Goal: Task Accomplishment & Management: Use online tool/utility

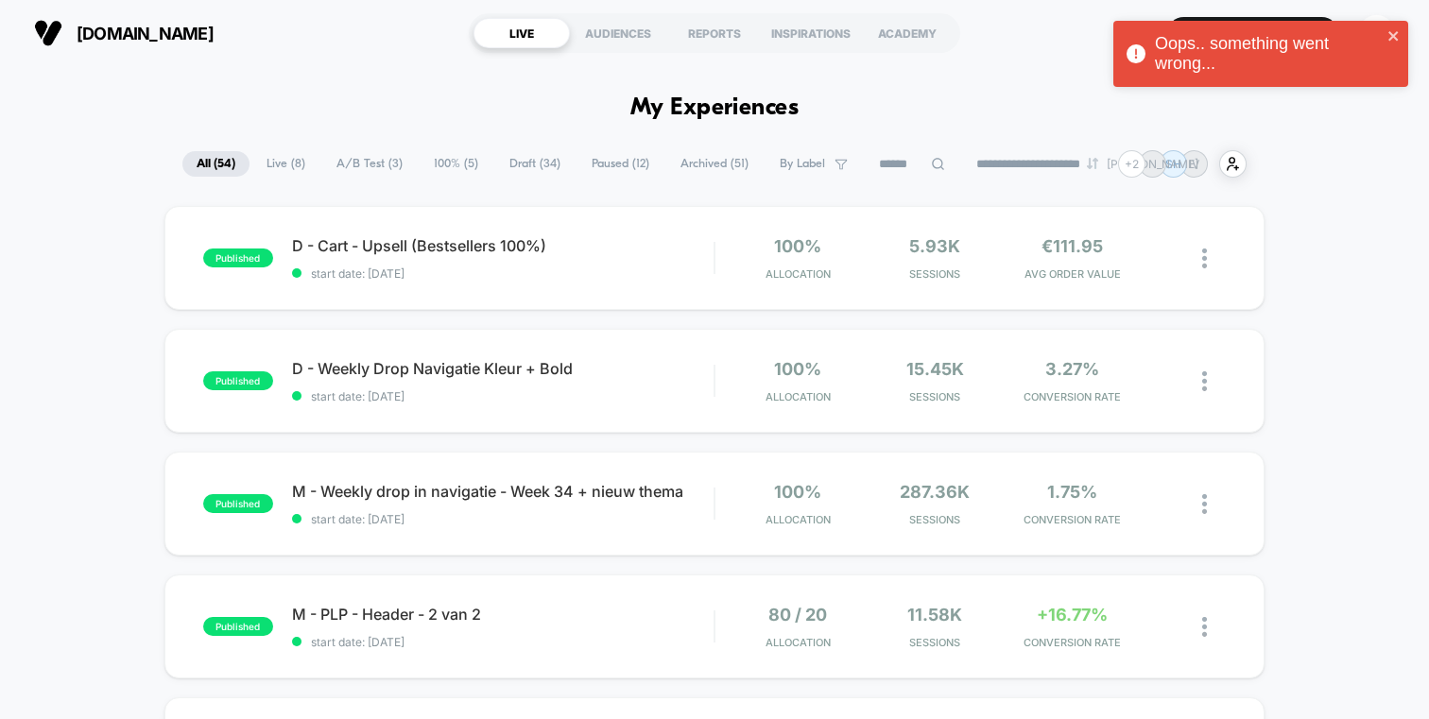
click at [284, 154] on span "Live ( 8 )" at bounding box center [285, 164] width 67 height 26
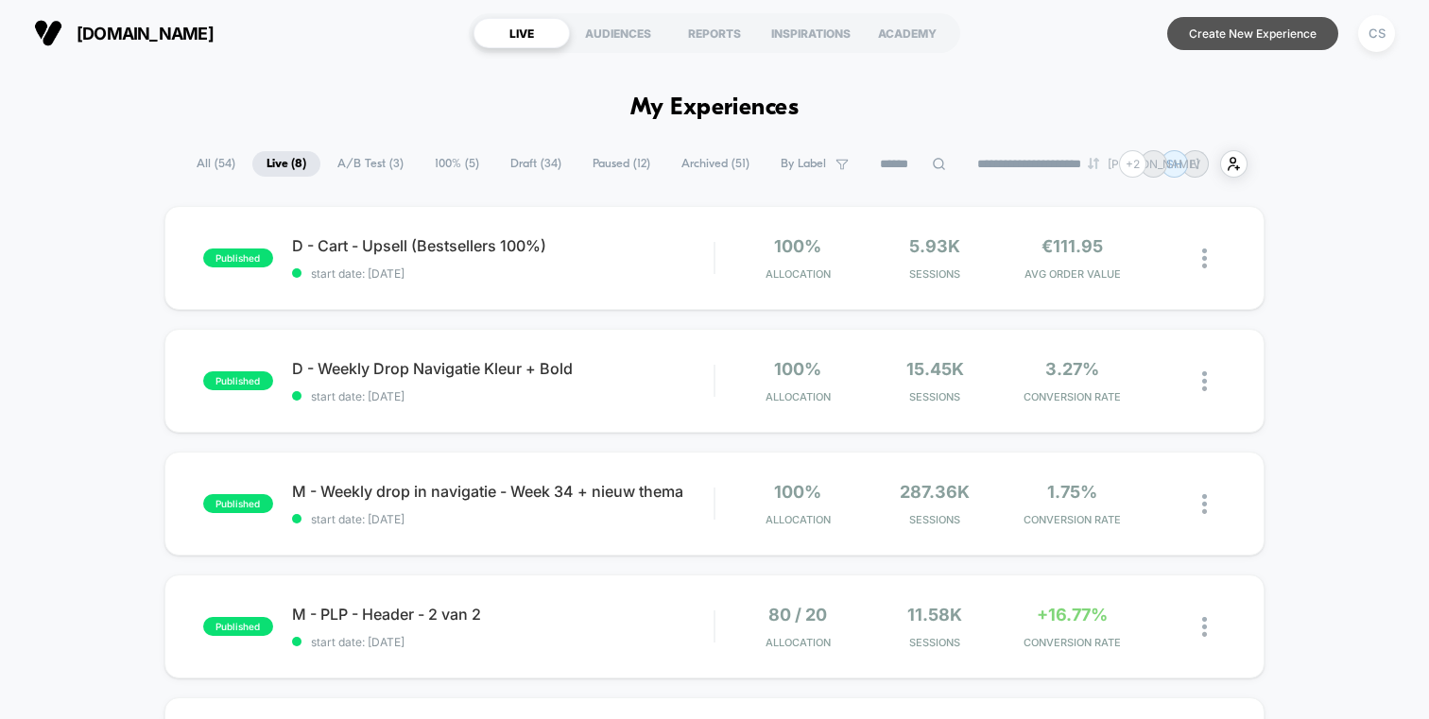
click at [1192, 24] on button "Create New Experience" at bounding box center [1252, 33] width 171 height 33
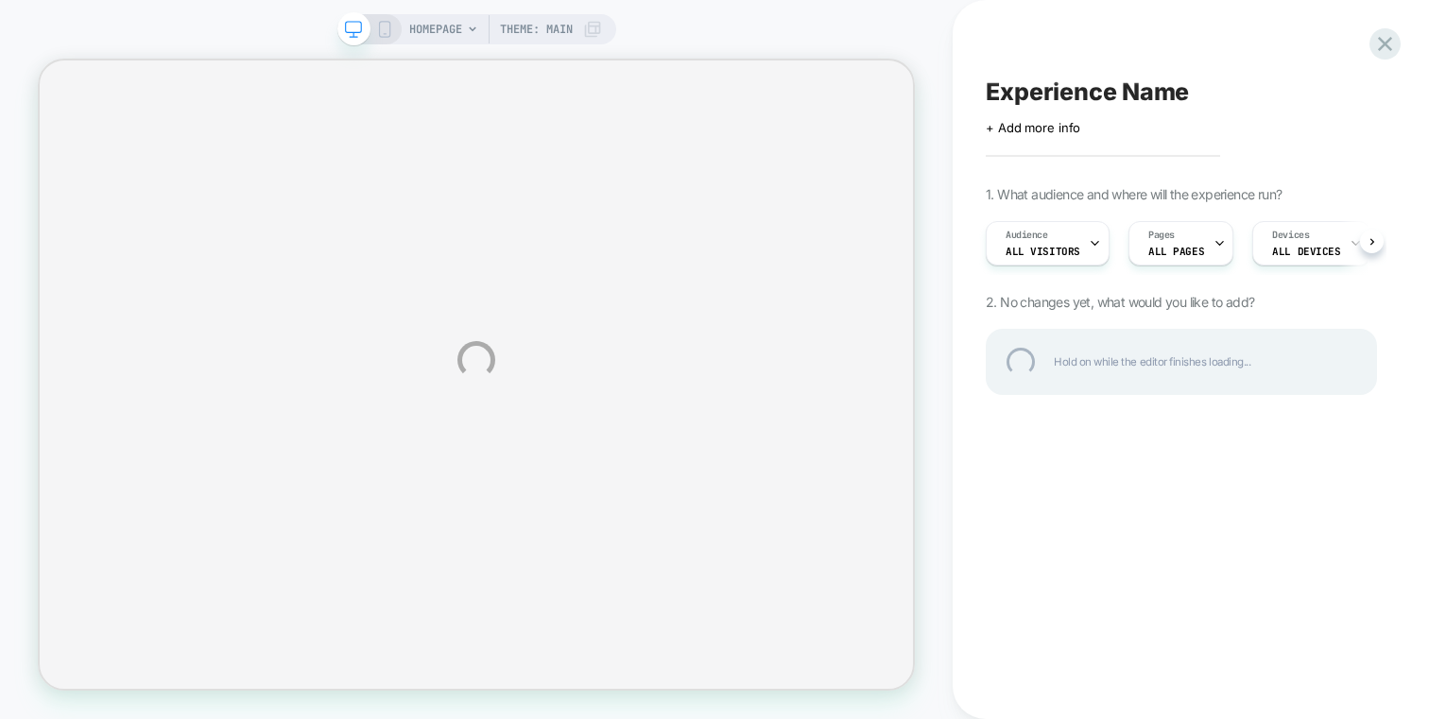
click at [380, 29] on div "HOMEPAGE Theme: MAIN Experience Name Click to edit experience details + Add mor…" at bounding box center [714, 359] width 1429 height 719
click at [353, 30] on div "HOMEPAGE Theme: MAIN Experience Name Click to edit experience details + Add mor…" at bounding box center [714, 359] width 1429 height 719
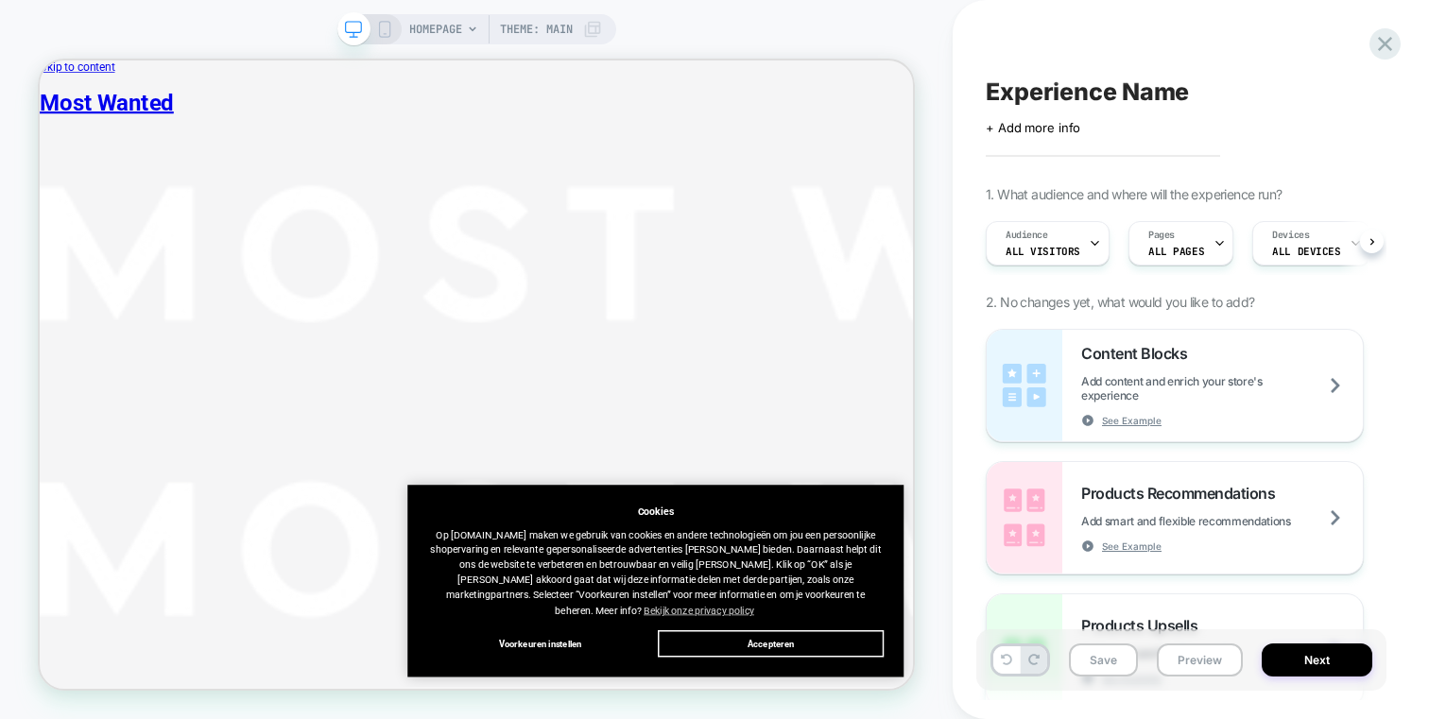
scroll to position [0, 1]
click at [471, 25] on icon at bounding box center [472, 29] width 11 height 11
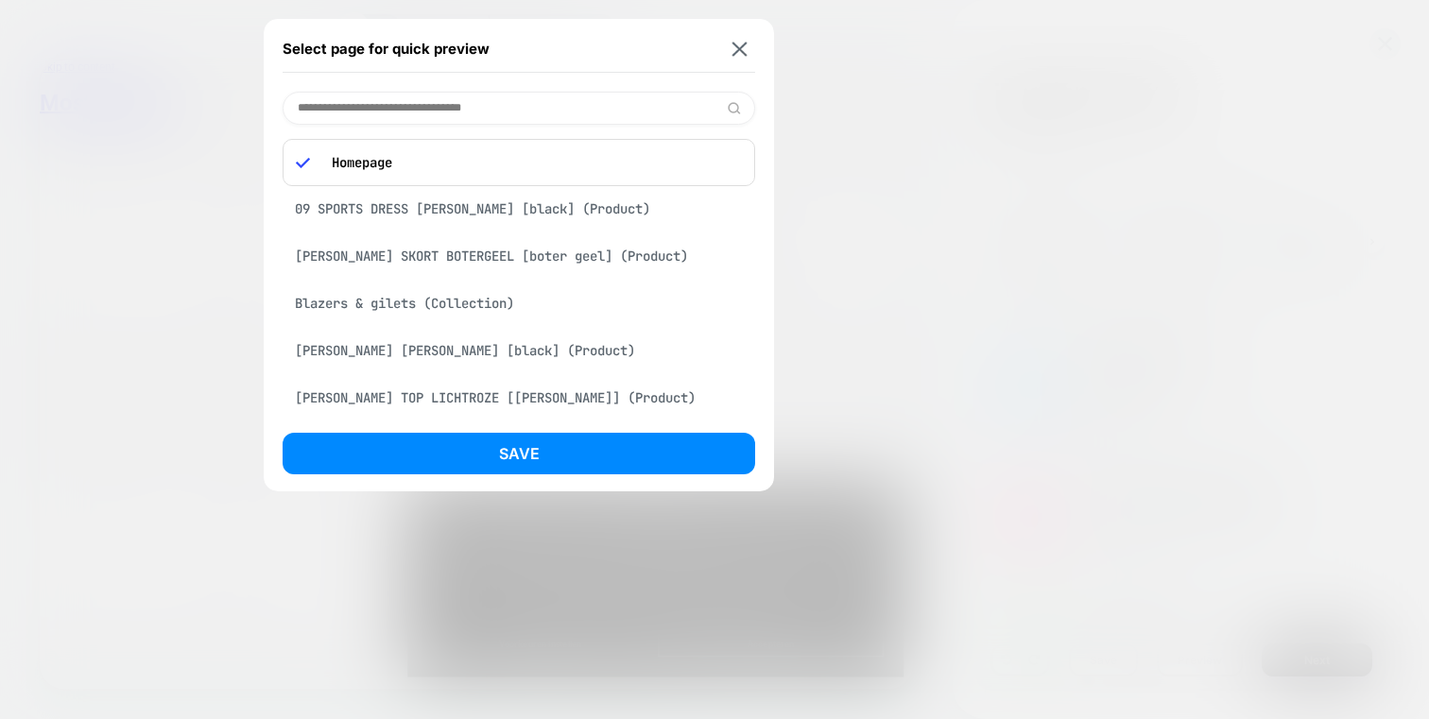
click at [385, 304] on div "Blazers & gilets (Collection)" at bounding box center [518, 303] width 472 height 36
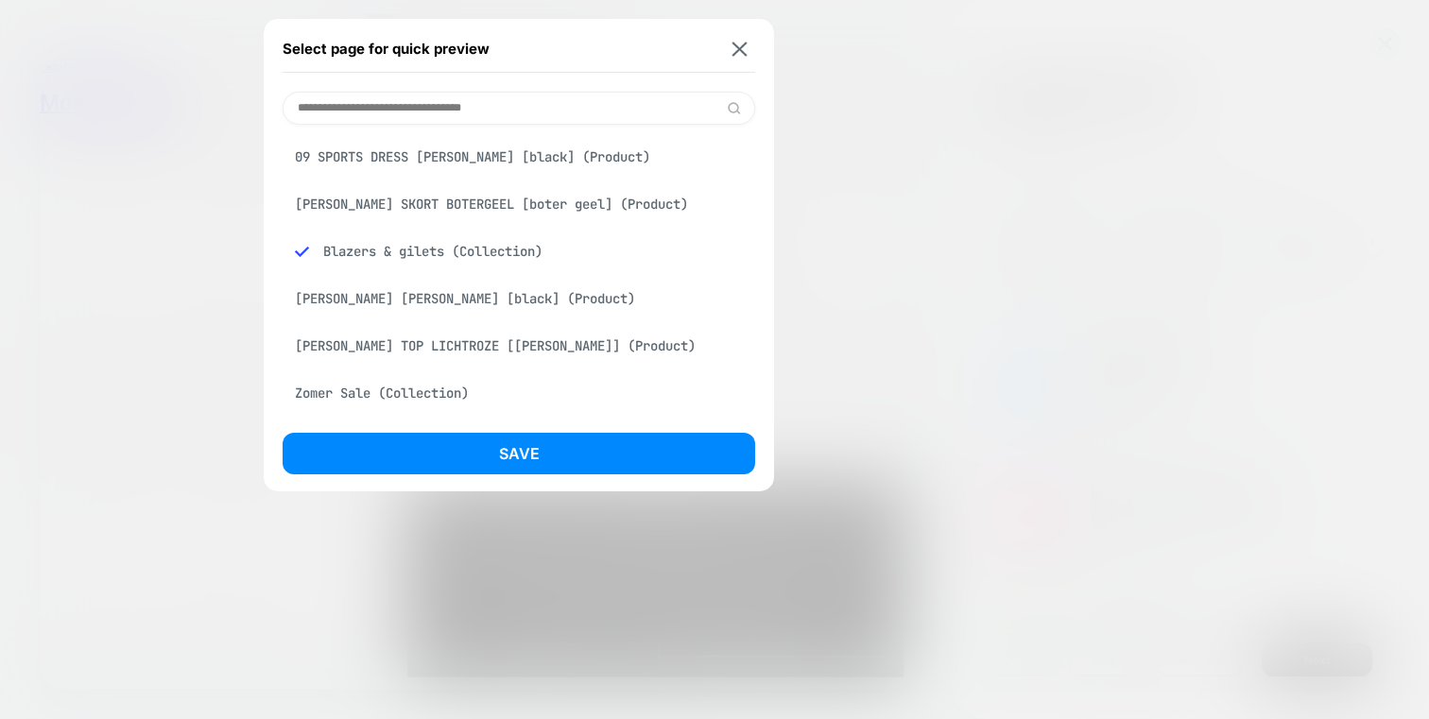
click at [357, 122] on input at bounding box center [518, 108] width 472 height 33
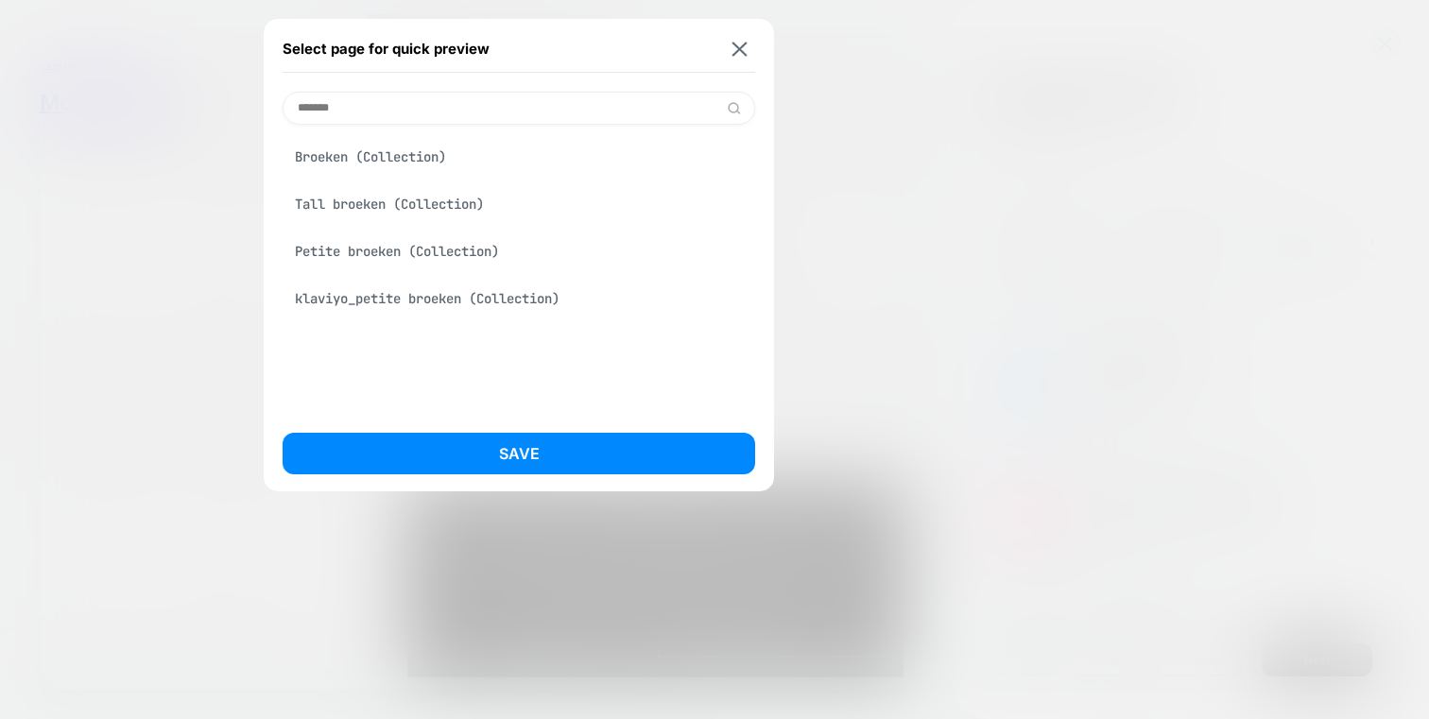
type input "*******"
click at [392, 164] on div "Broeken (Collection)" at bounding box center [518, 157] width 472 height 36
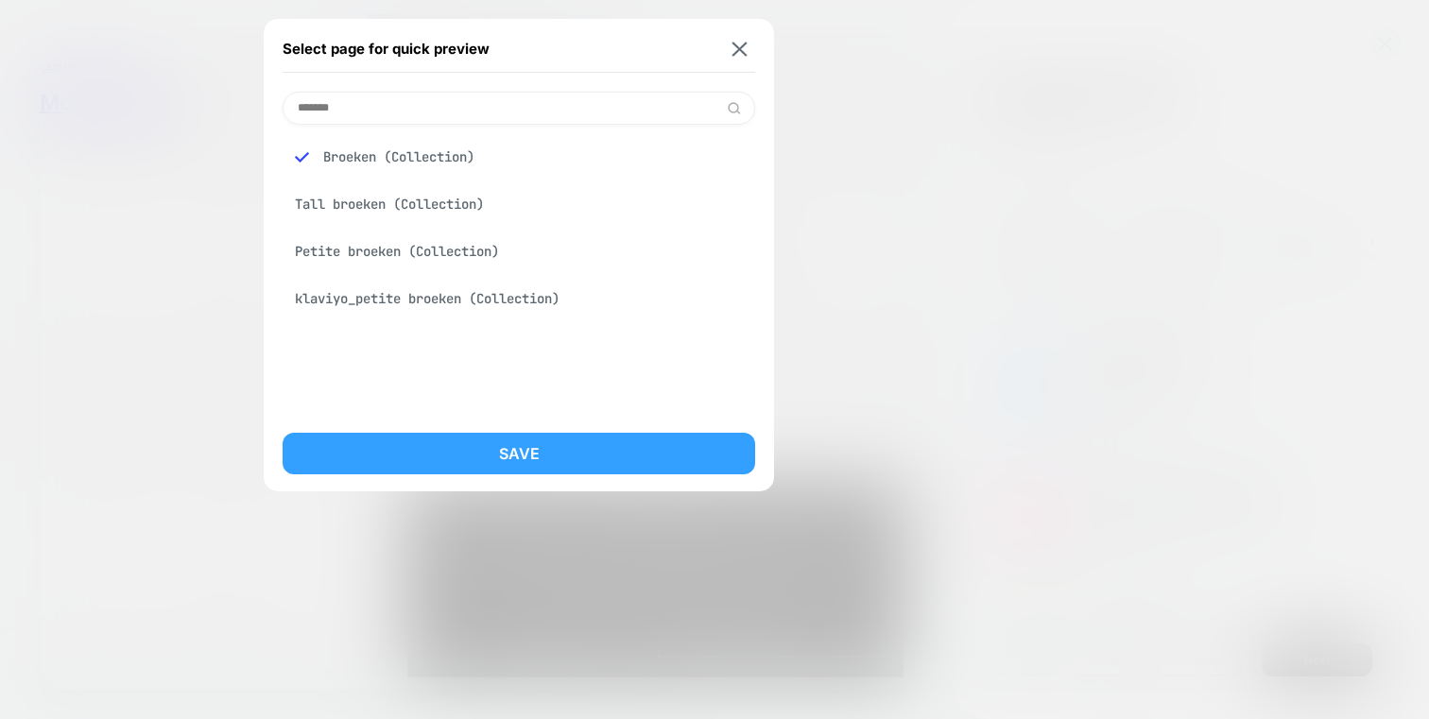
click at [423, 450] on button "Save" at bounding box center [518, 454] width 472 height 42
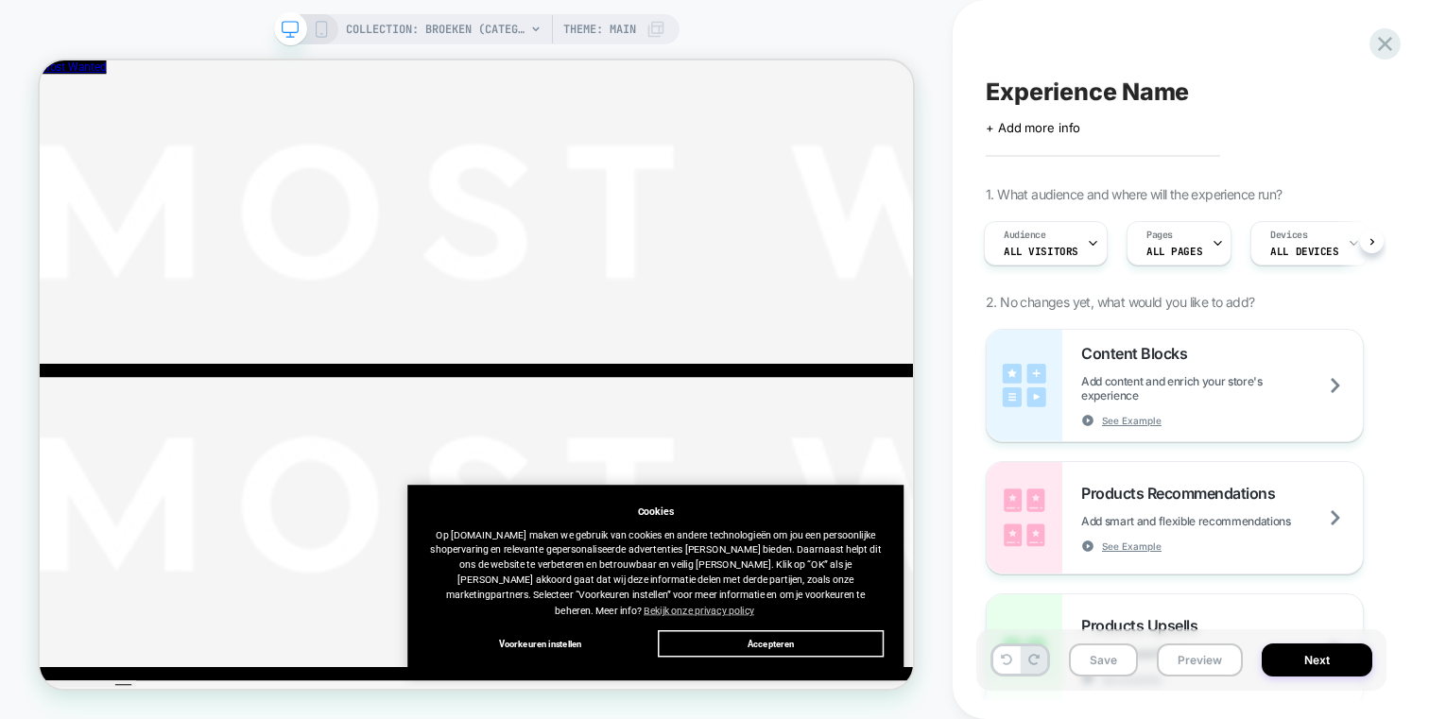
scroll to position [170, 0]
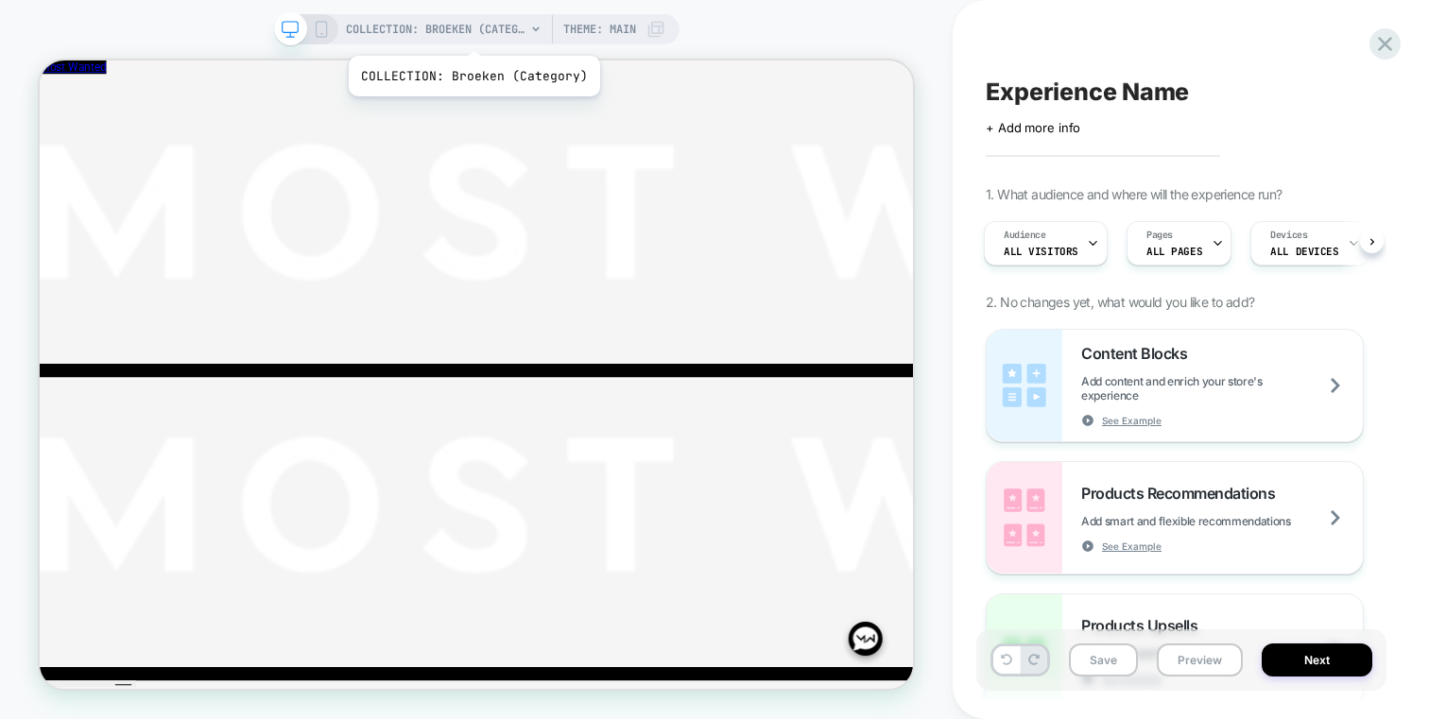
click at [471, 31] on span "COLLECTION: Broeken (Category)" at bounding box center [436, 29] width 180 height 30
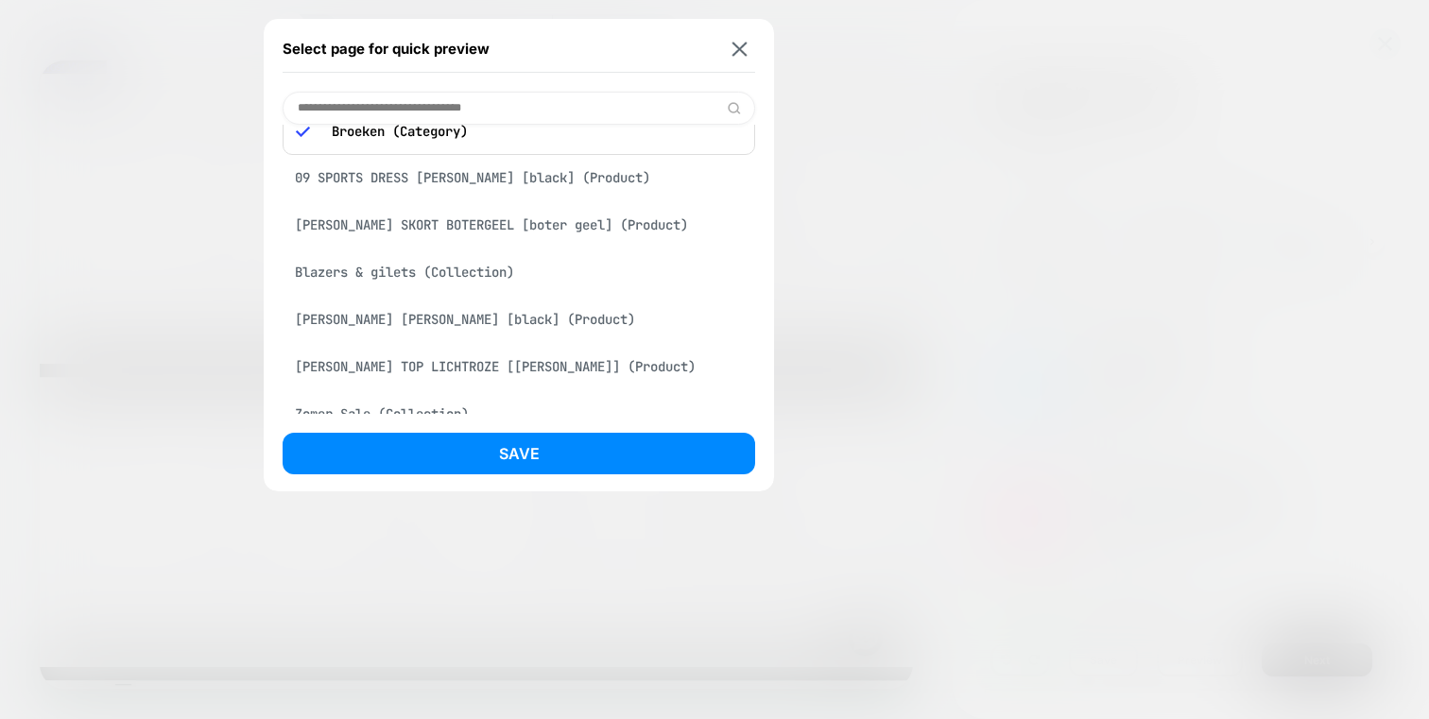
scroll to position [41, 0]
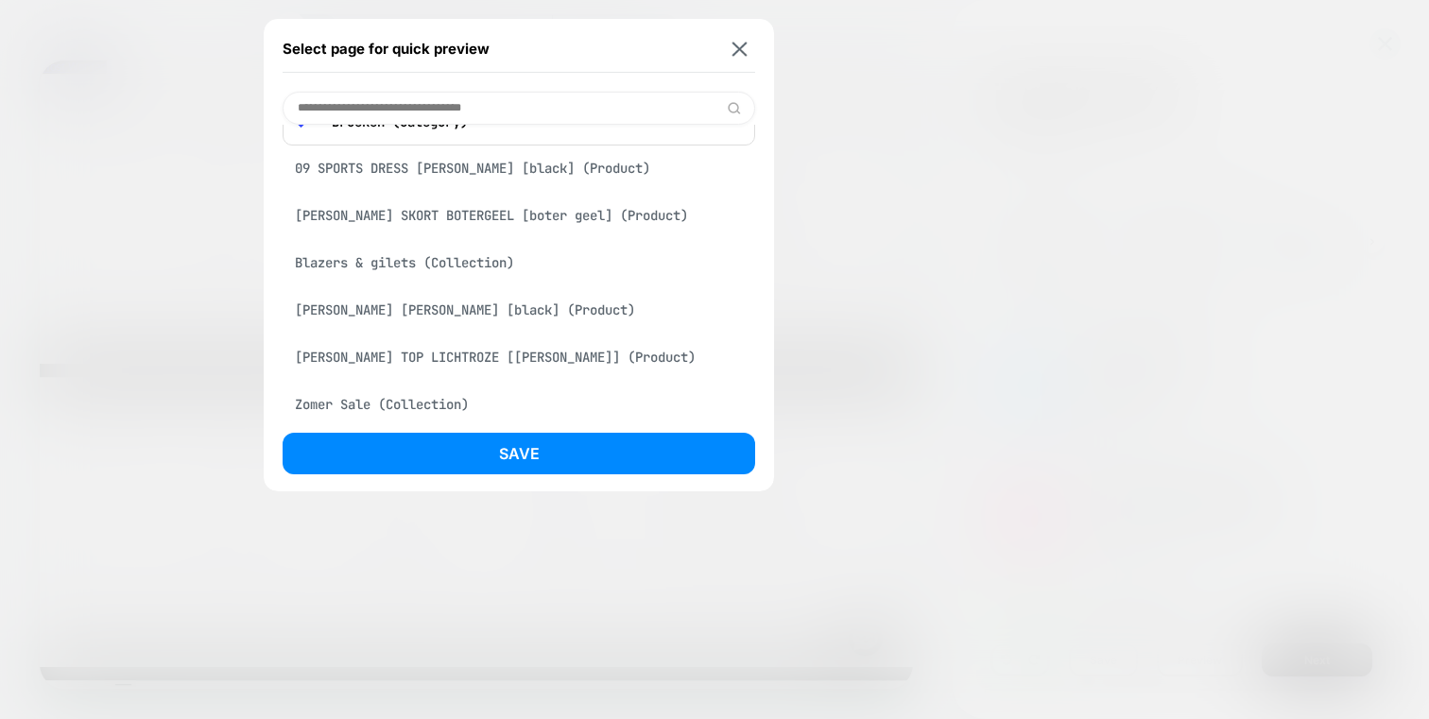
click at [417, 263] on div "Blazers & gilets (Collection)" at bounding box center [518, 263] width 472 height 36
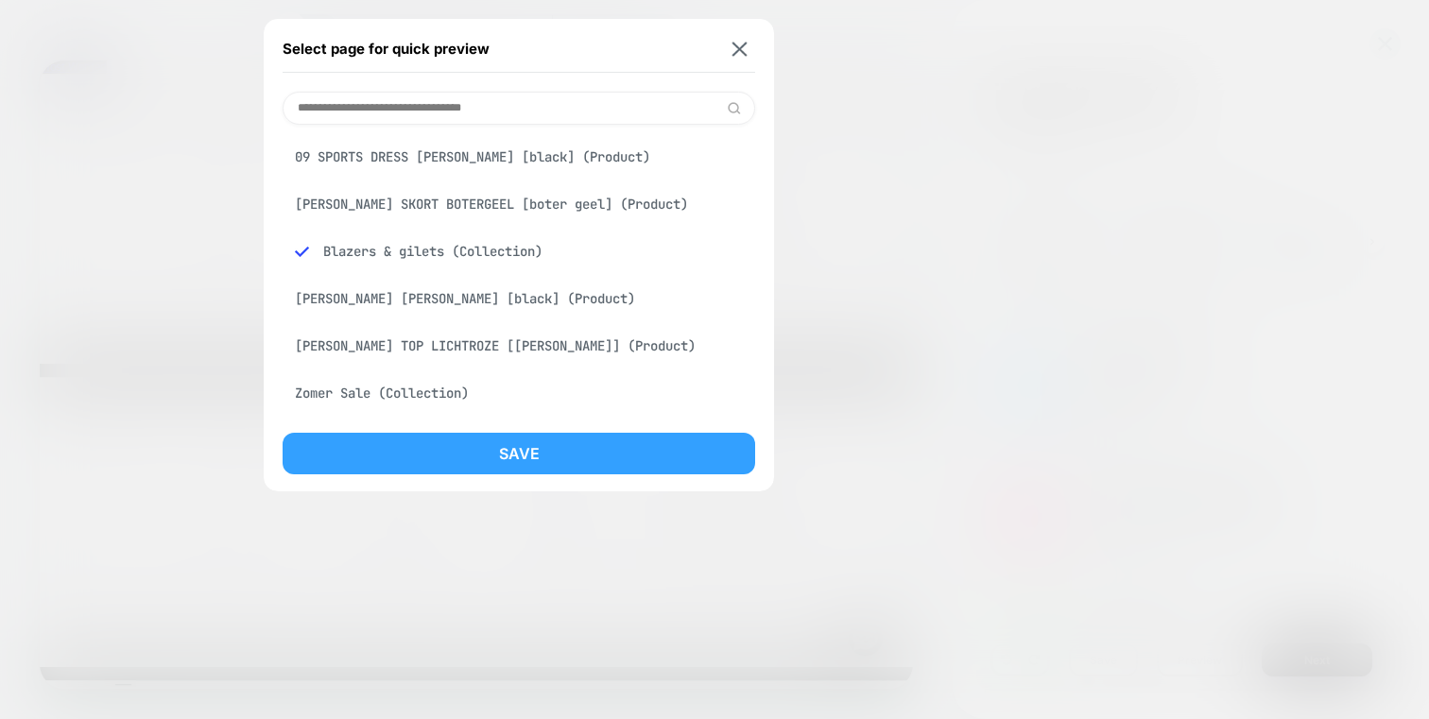
click at [516, 444] on button "Save" at bounding box center [518, 454] width 472 height 42
